Goal: Navigation & Orientation: Find specific page/section

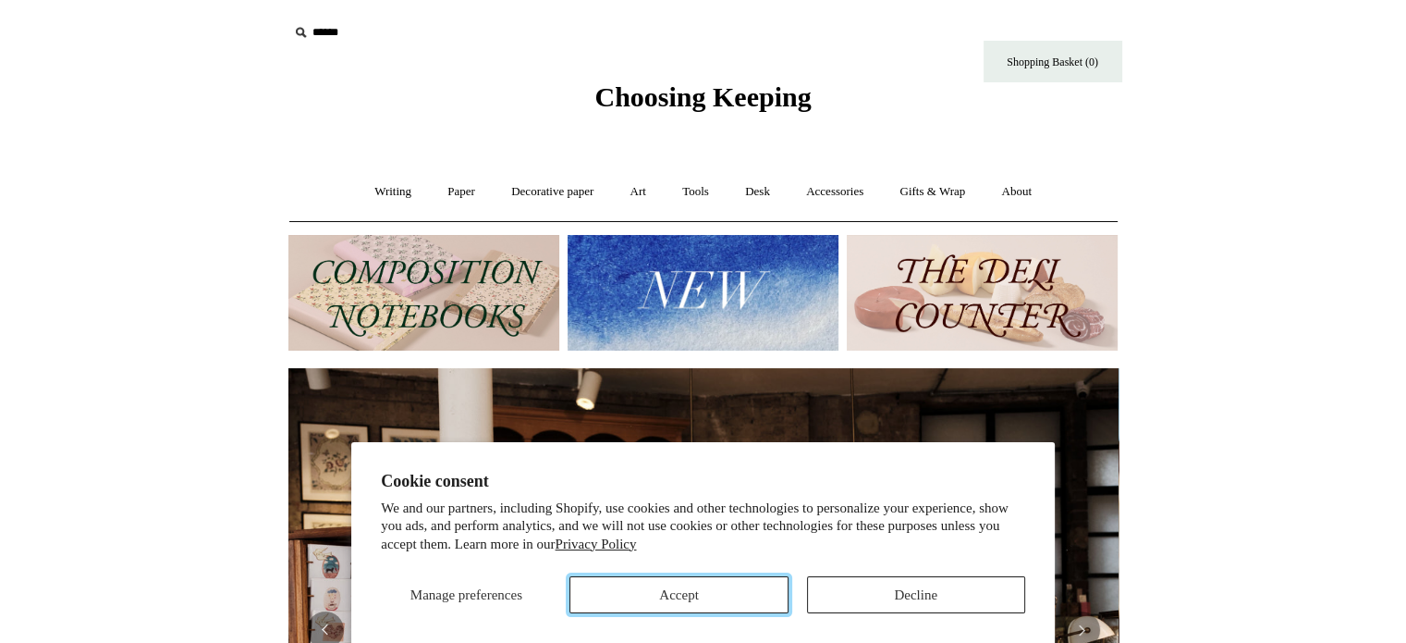
click at [658, 592] on button "Accept" at bounding box center [679, 594] width 218 height 37
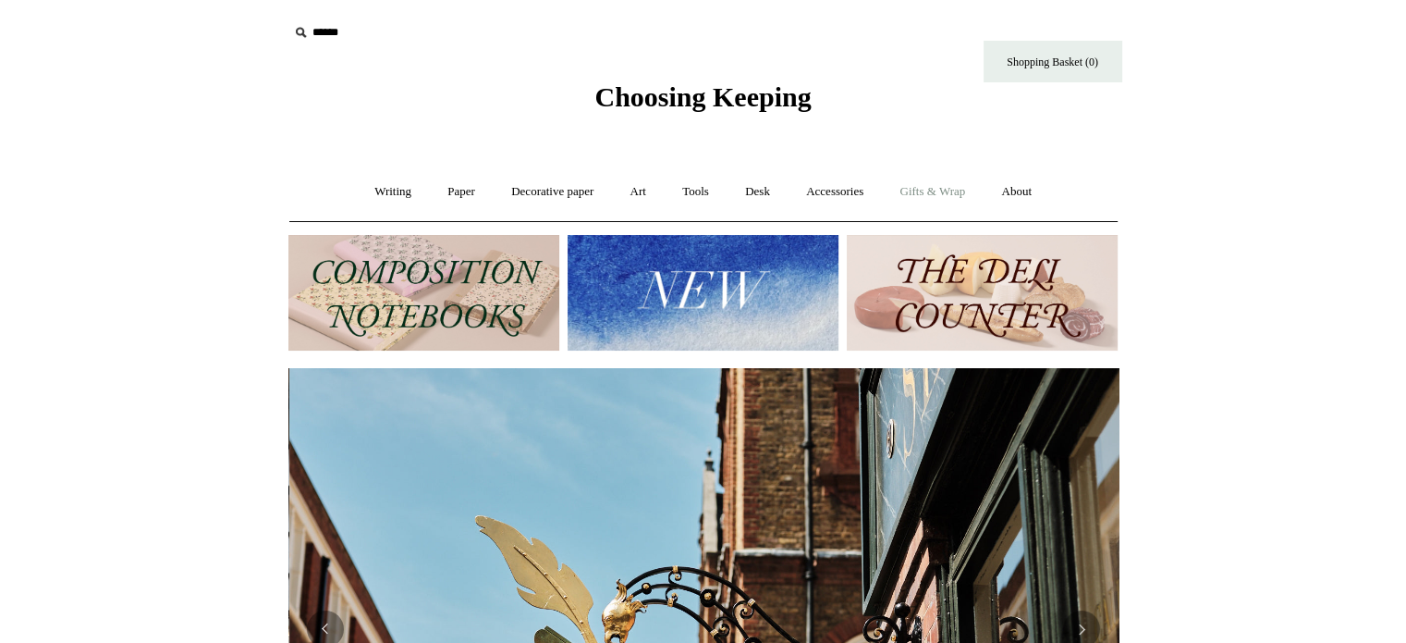
click at [943, 192] on link "Gifts & Wrap +" at bounding box center [932, 191] width 99 height 49
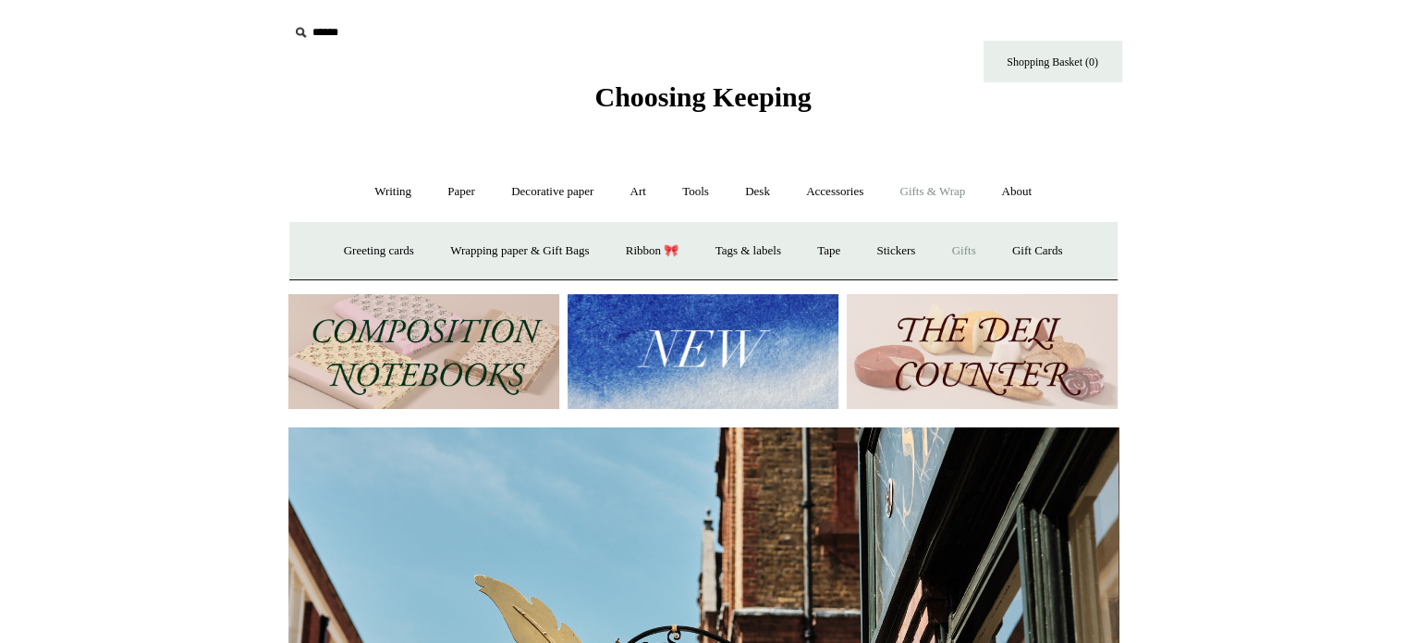
click at [982, 240] on link "Gifts +" at bounding box center [964, 251] width 57 height 49
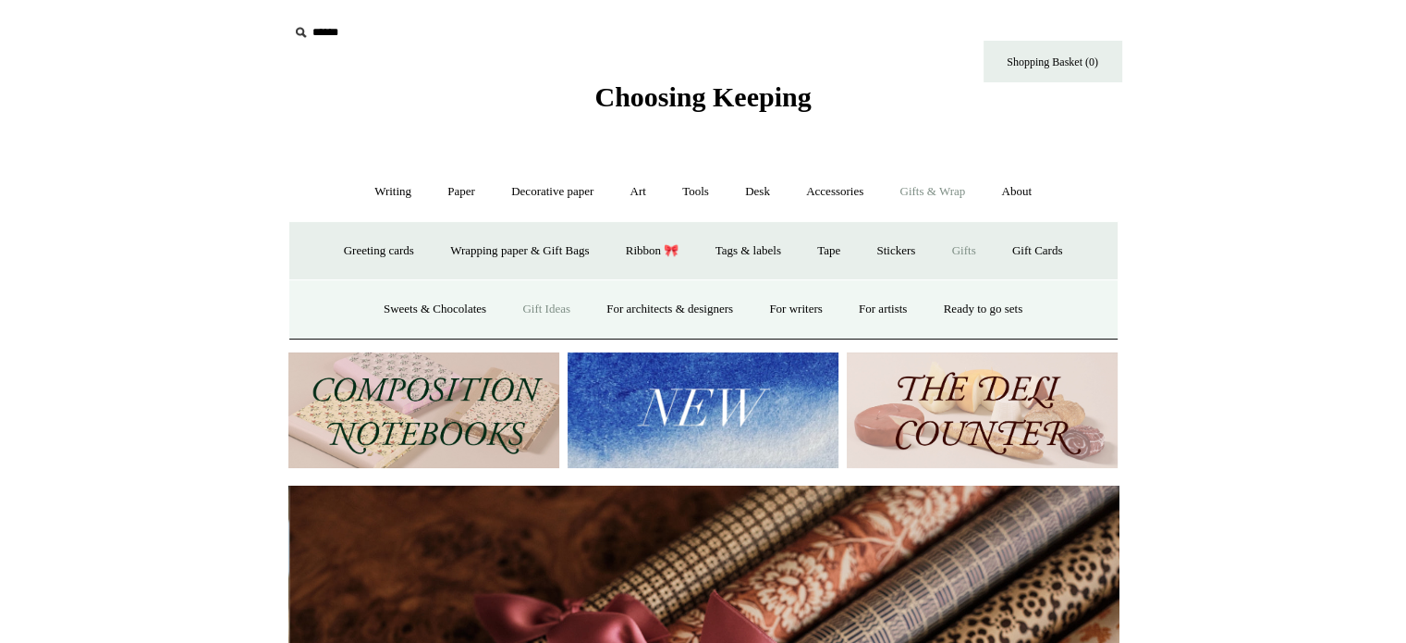
scroll to position [0, 1661]
click at [536, 298] on link "Gift Ideas" at bounding box center [546, 309] width 81 height 49
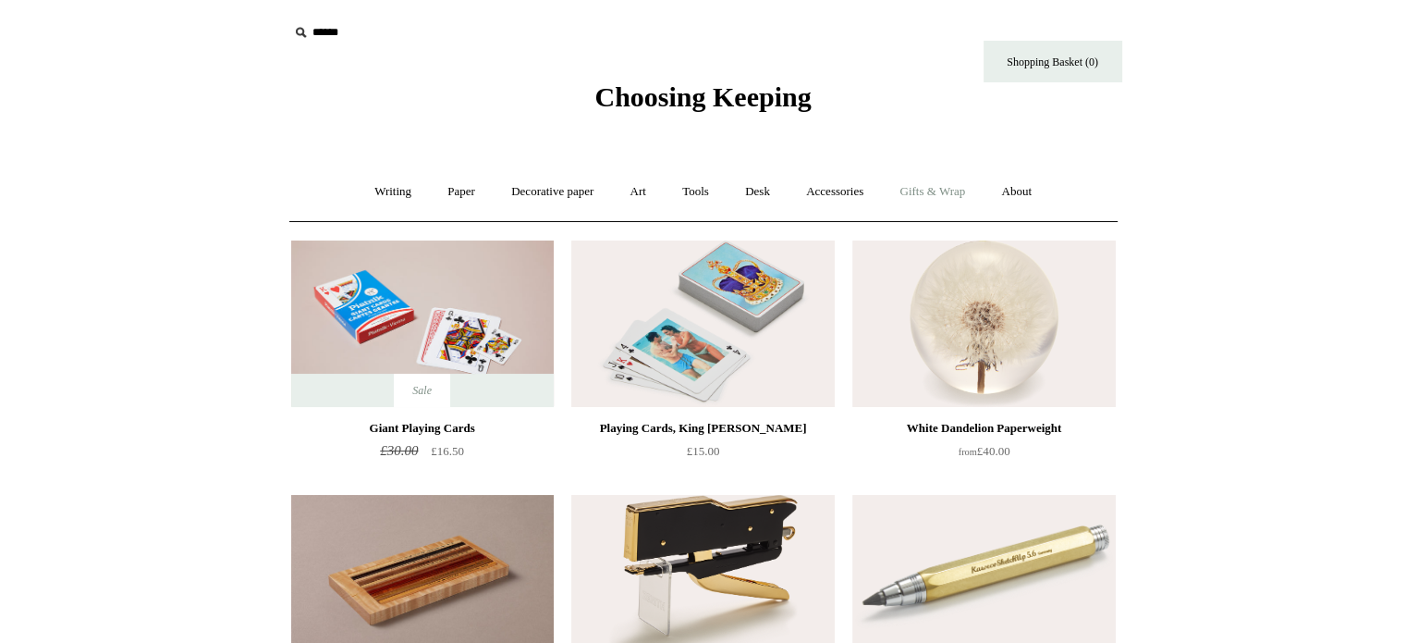
click at [915, 194] on link "Gifts & Wrap +" at bounding box center [932, 191] width 99 height 49
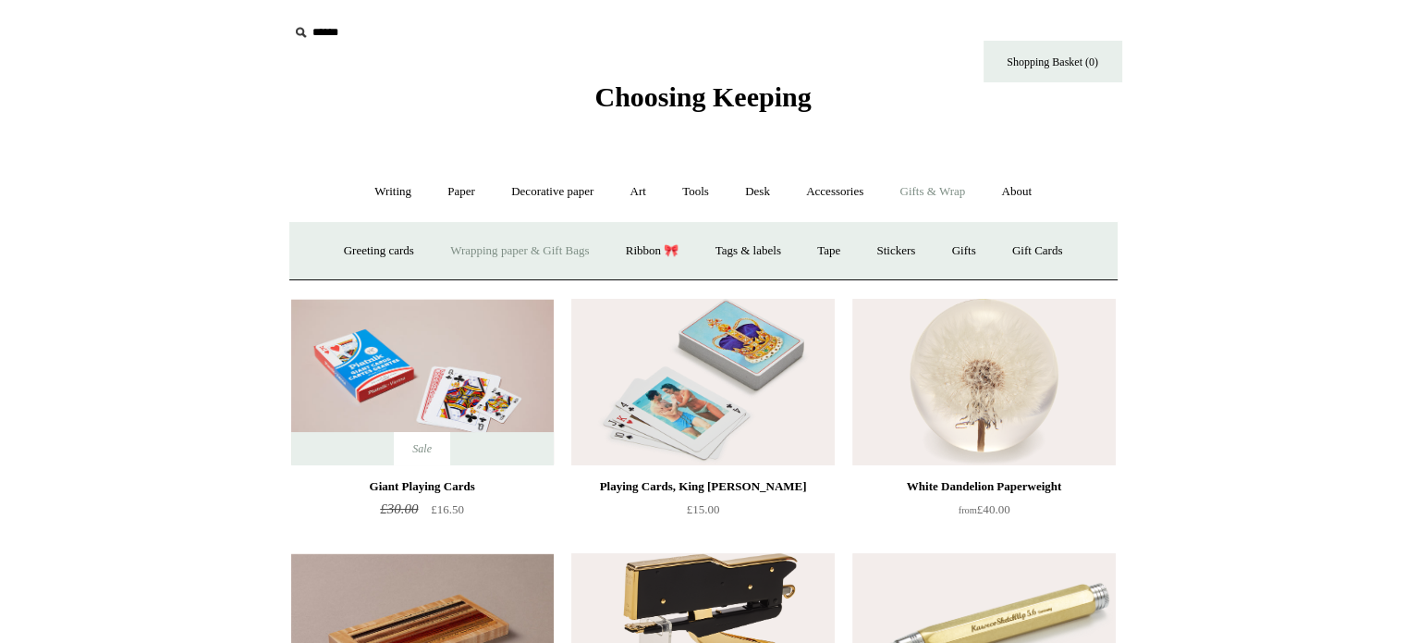
click at [539, 253] on link "Wrapping paper & Gift Bags" at bounding box center [520, 251] width 172 height 49
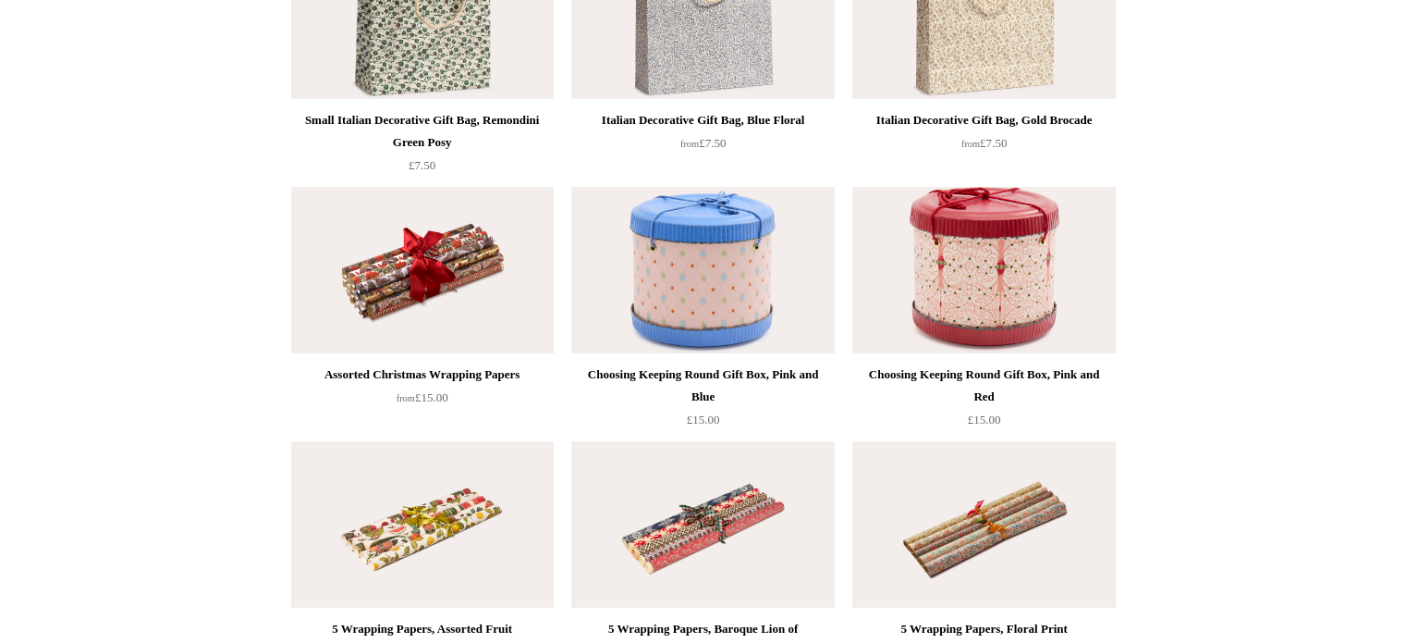
scroll to position [1124, 0]
